Goal: Task Accomplishment & Management: Manage account settings

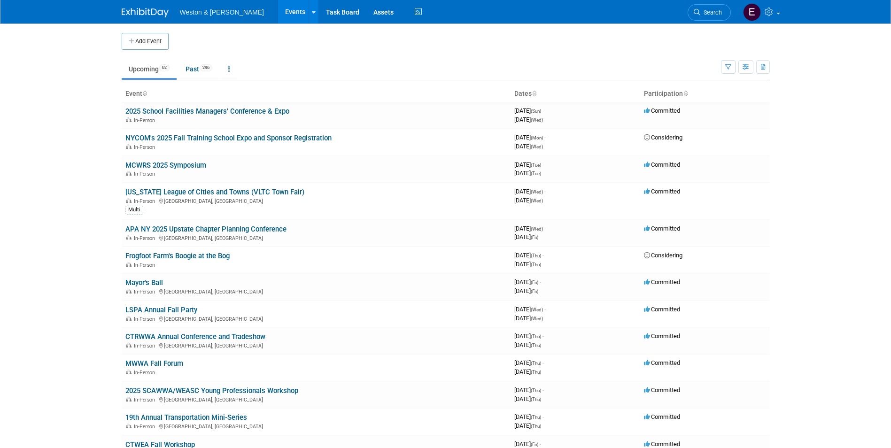
click at [240, 9] on li "Weston & [PERSON_NAME]" at bounding box center [229, 9] width 98 height 14
click at [209, 10] on span "Weston & [PERSON_NAME]" at bounding box center [222, 12] width 84 height 8
click at [139, 13] on img at bounding box center [145, 12] width 47 height 9
click at [197, 114] on link "2025 School Facilities Managers’ Conference & Expo" at bounding box center [207, 111] width 164 height 8
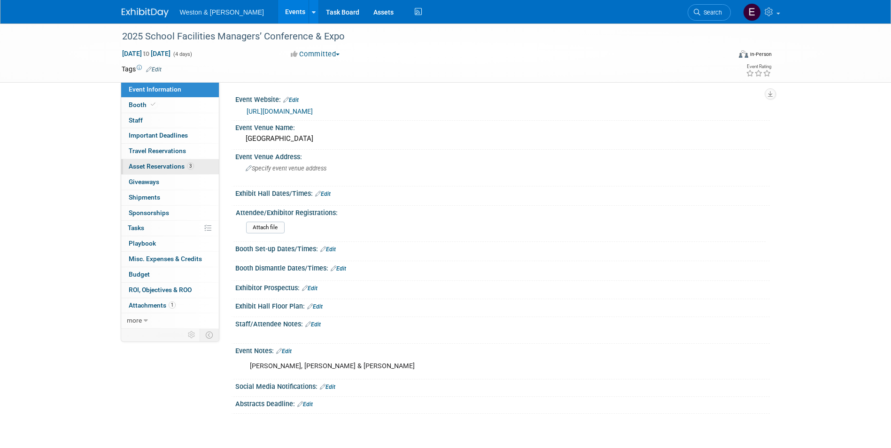
click at [146, 166] on span "Asset Reservations 3" at bounding box center [161, 167] width 65 height 8
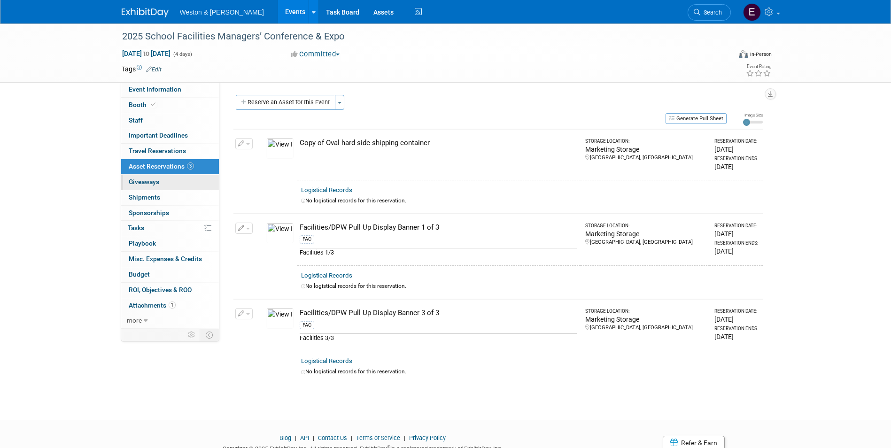
click at [143, 179] on span "Giveaways 0" at bounding box center [144, 182] width 31 height 8
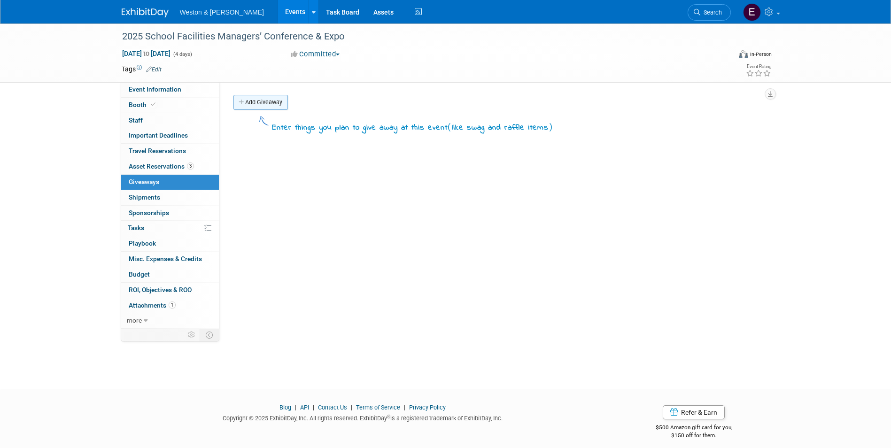
click at [257, 102] on link "Add Giveaway" at bounding box center [260, 102] width 54 height 15
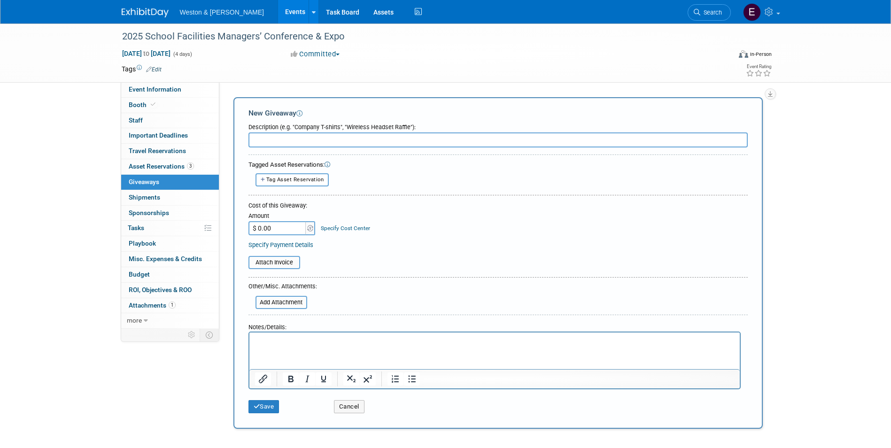
click at [296, 142] on input "text" at bounding box center [497, 139] width 499 height 15
drag, startPoint x: 297, startPoint y: 140, endPoint x: 285, endPoint y: 138, distance: 12.4
click at [285, 138] on input "text" at bounding box center [497, 139] width 499 height 15
click at [140, 318] on span "more" at bounding box center [134, 321] width 15 height 8
click at [278, 146] on input "text" at bounding box center [497, 139] width 499 height 15
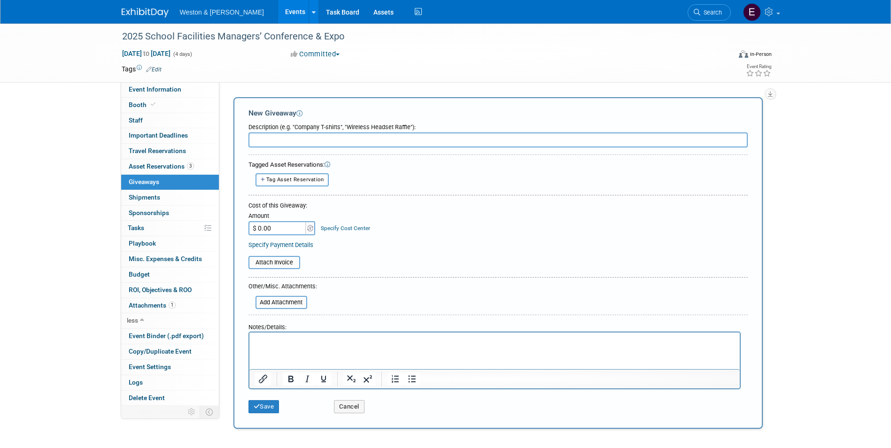
click at [294, 140] on input "text" at bounding box center [497, 139] width 499 height 15
click at [426, 139] on input "text" at bounding box center [497, 139] width 499 height 15
